Goal: Find specific page/section: Find specific page/section

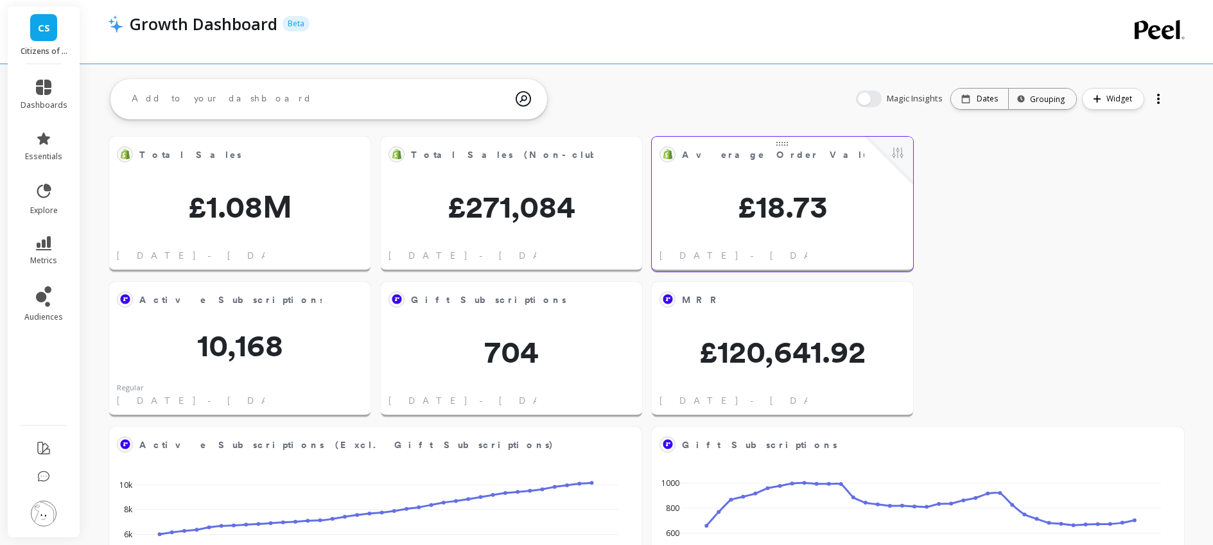
click at [785, 194] on span "£18.73" at bounding box center [782, 206] width 261 height 31
click at [896, 155] on button at bounding box center [897, 154] width 15 height 18
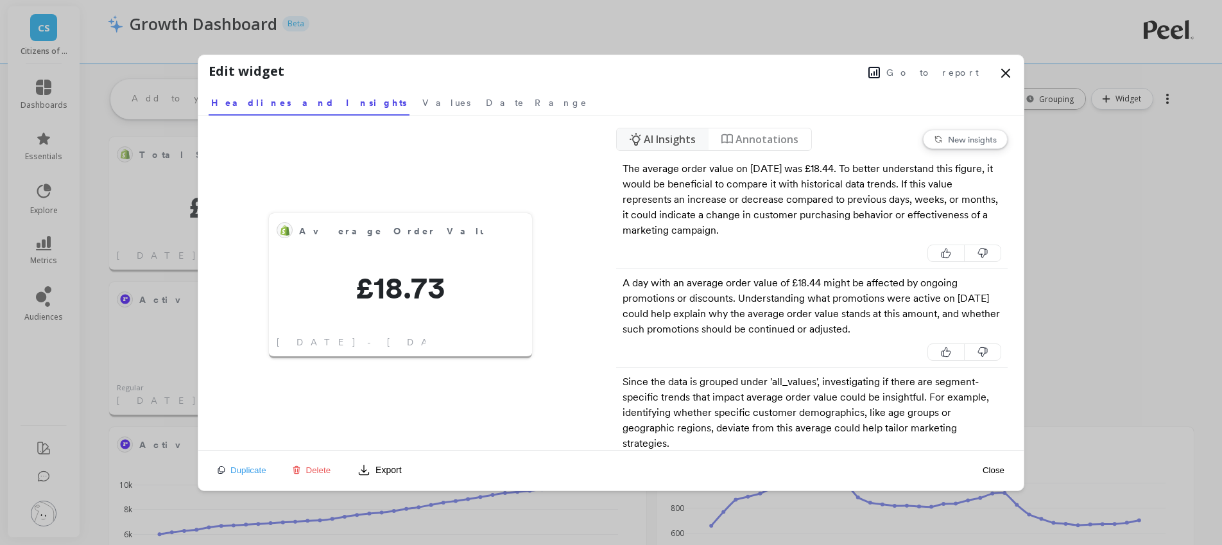
click at [940, 75] on span "Go to report" at bounding box center [933, 72] width 92 height 13
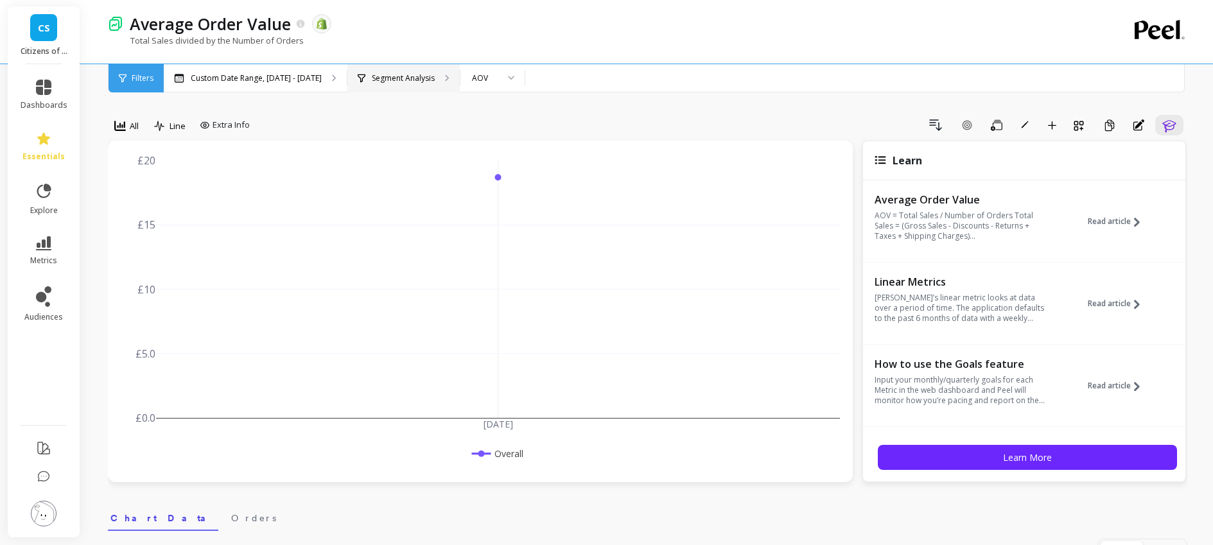
click at [425, 83] on div "Segment Analysis" at bounding box center [403, 78] width 112 height 28
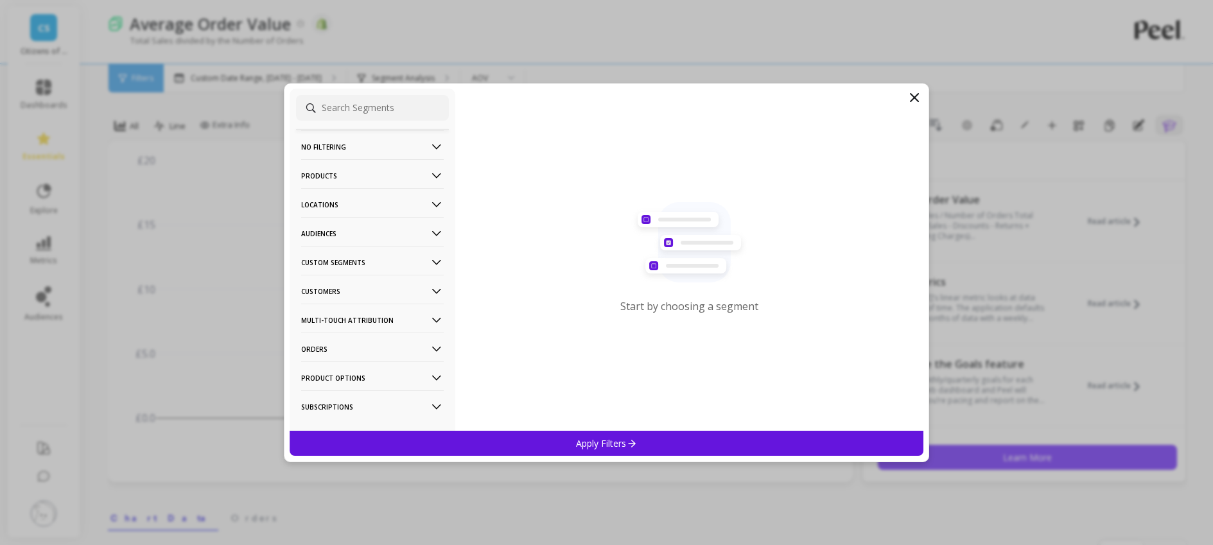
click at [364, 285] on p "Customers" at bounding box center [372, 291] width 143 height 33
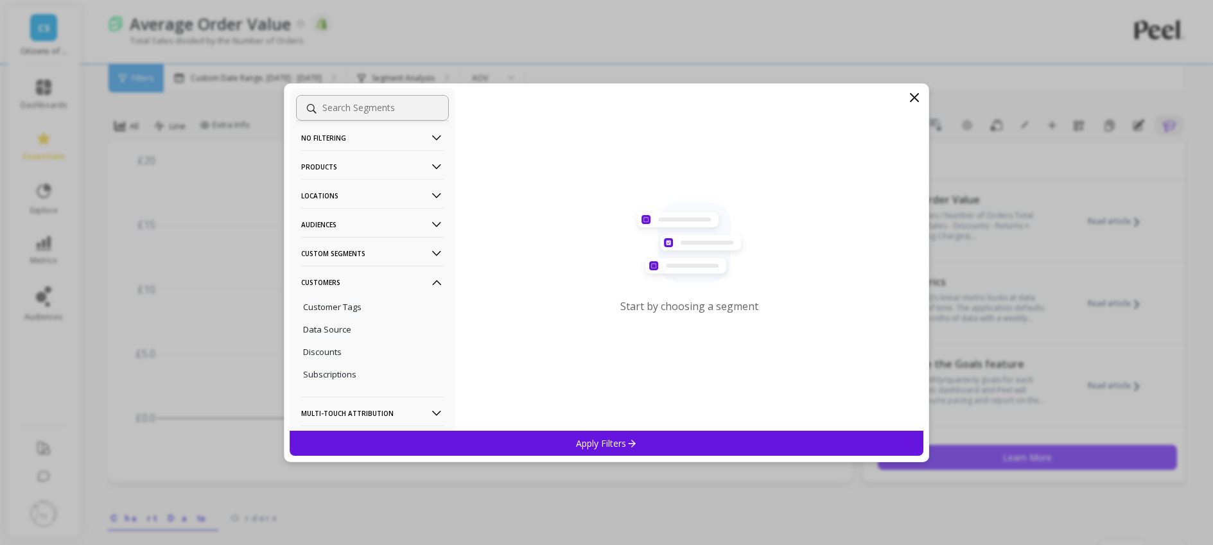
scroll to position [11, 0]
click at [336, 302] on p "Customer Tags" at bounding box center [332, 305] width 58 height 12
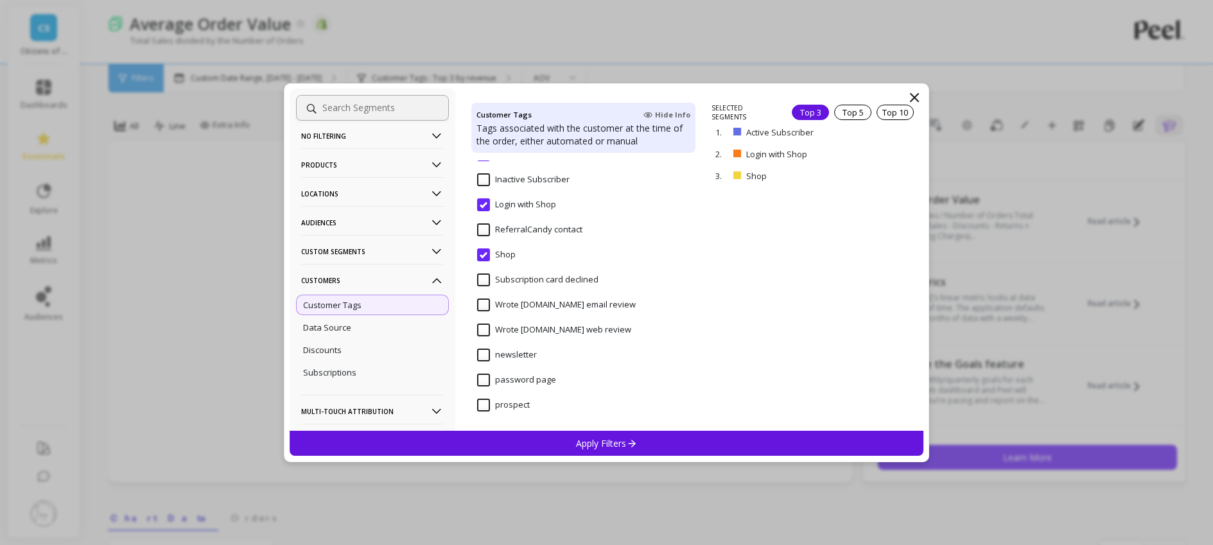
scroll to position [198, 0]
click at [910, 94] on icon at bounding box center [914, 97] width 15 height 15
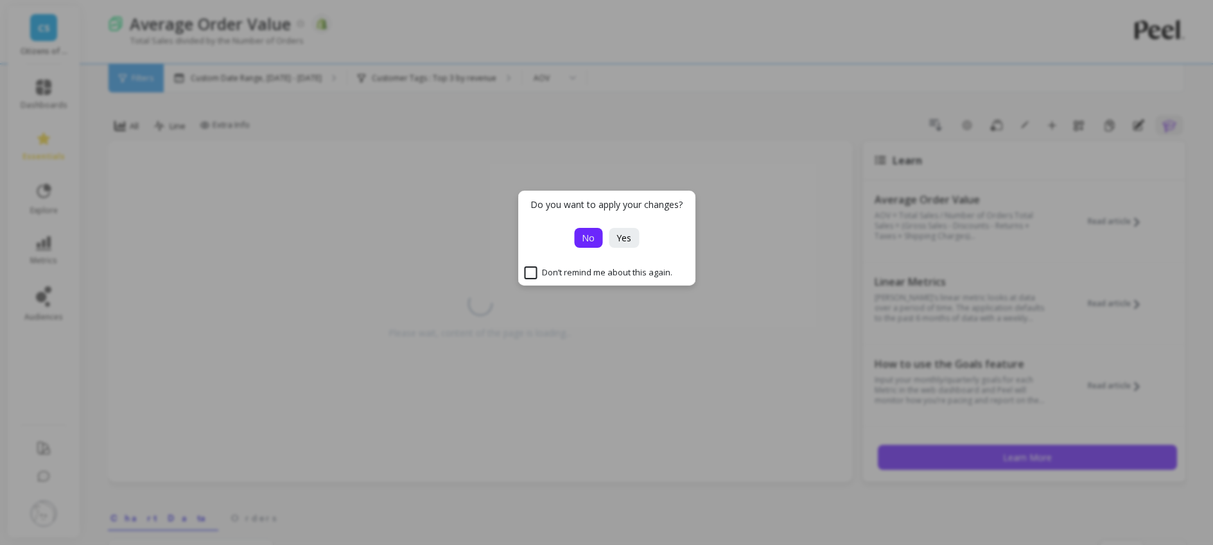
click at [589, 241] on span "No" at bounding box center [588, 238] width 13 height 12
